Goal: Task Accomplishment & Management: Manage account settings

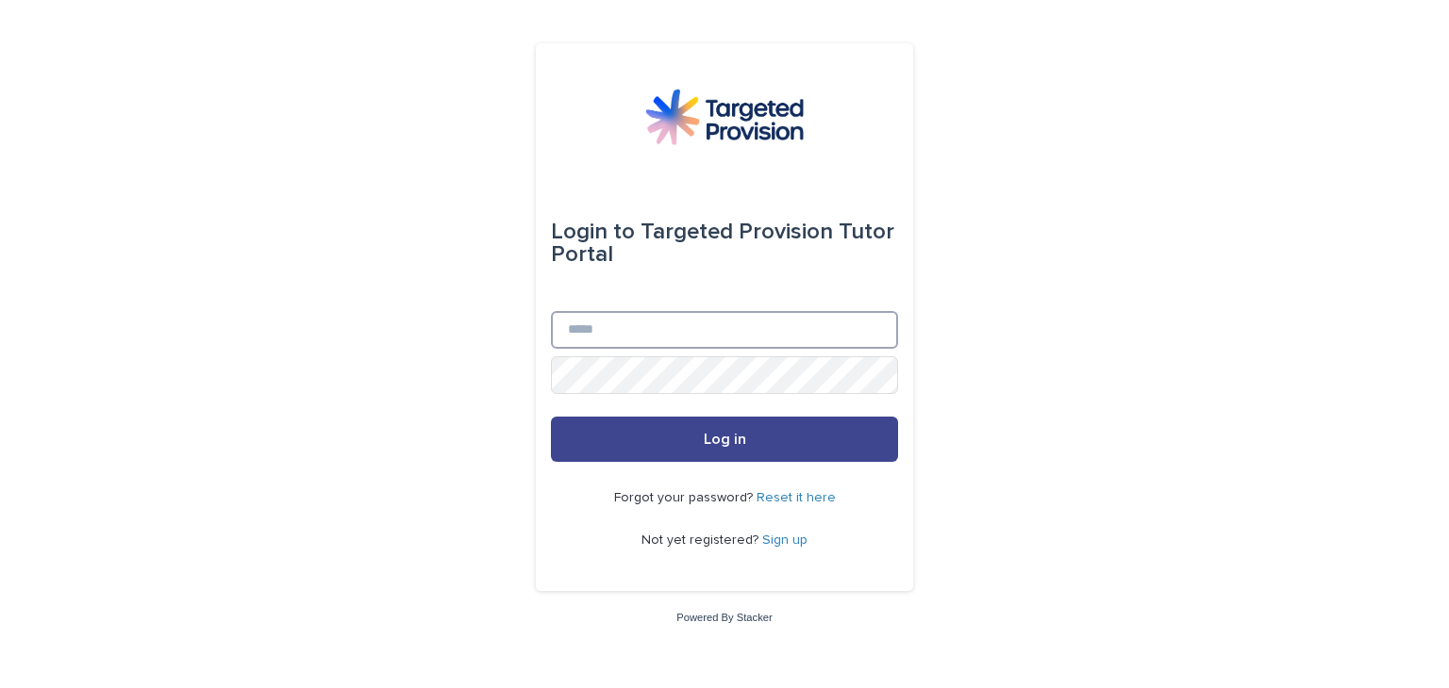
type input "**********"
click at [815, 458] on button "Log in" at bounding box center [724, 439] width 347 height 45
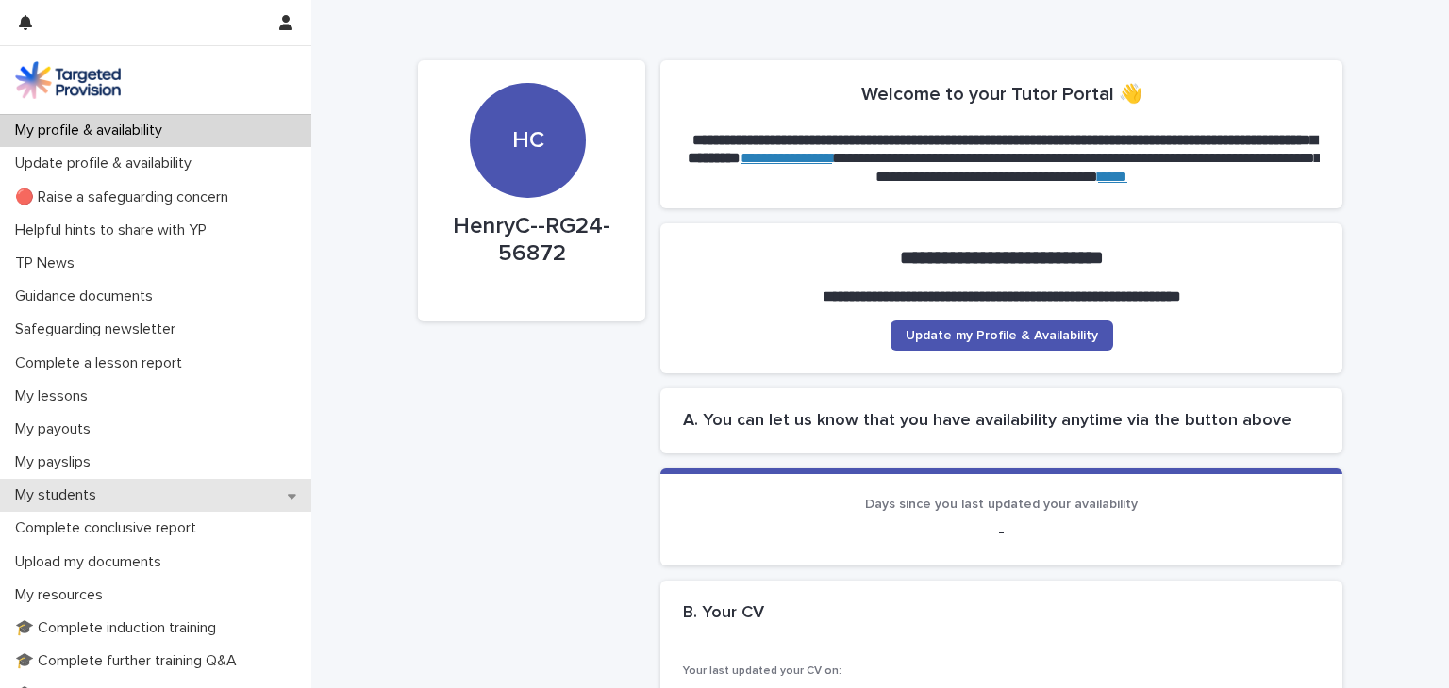
click at [83, 489] on p "My students" at bounding box center [60, 496] width 104 height 18
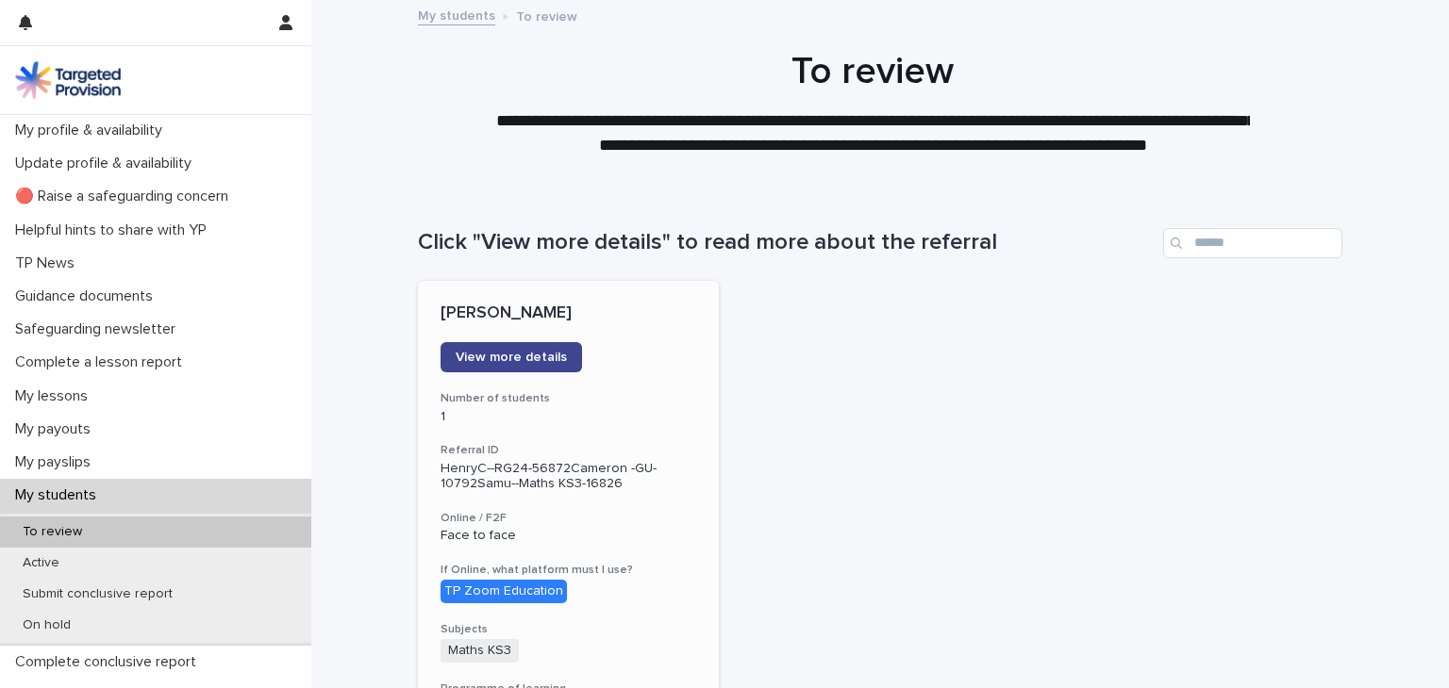
click at [524, 363] on span "View more details" at bounding box center [511, 357] width 111 height 13
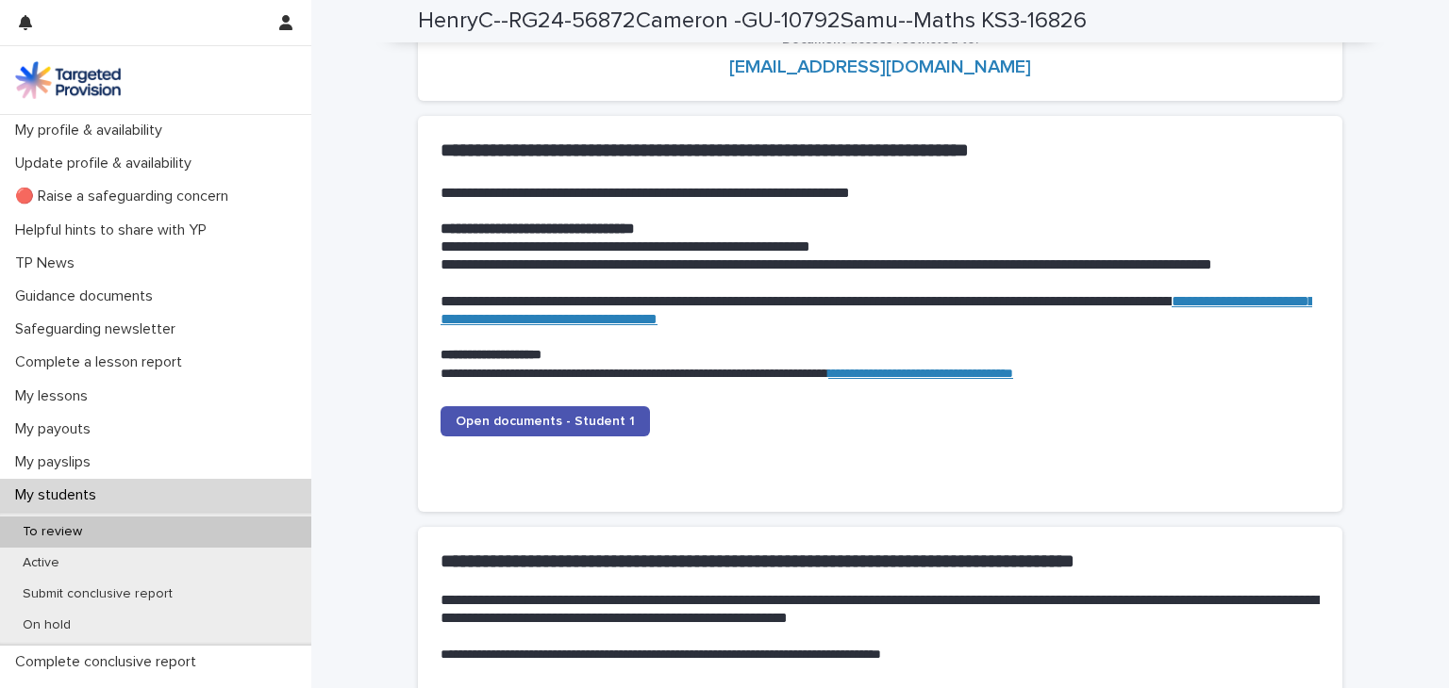
scroll to position [1785, 0]
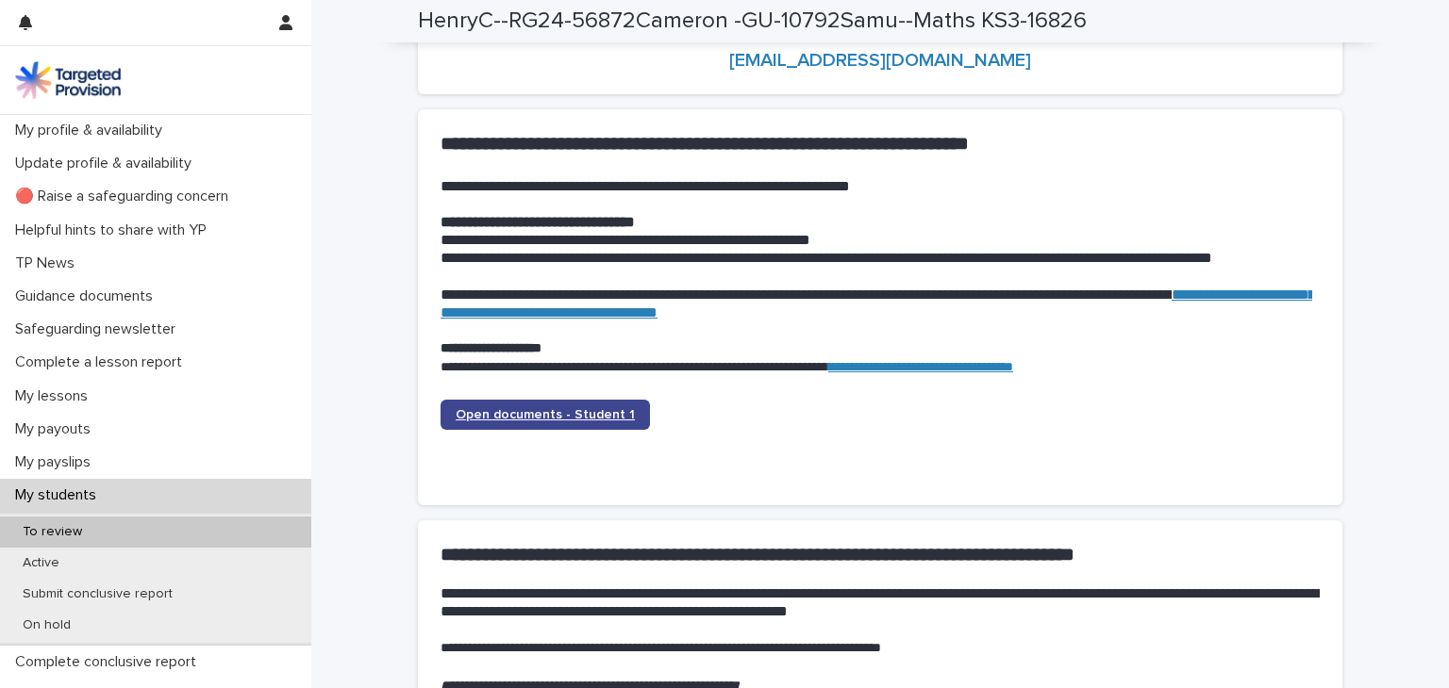
click at [563, 410] on span "Open documents - Student 1" at bounding box center [545, 414] width 179 height 13
